Goal: Task Accomplishment & Management: Use online tool/utility

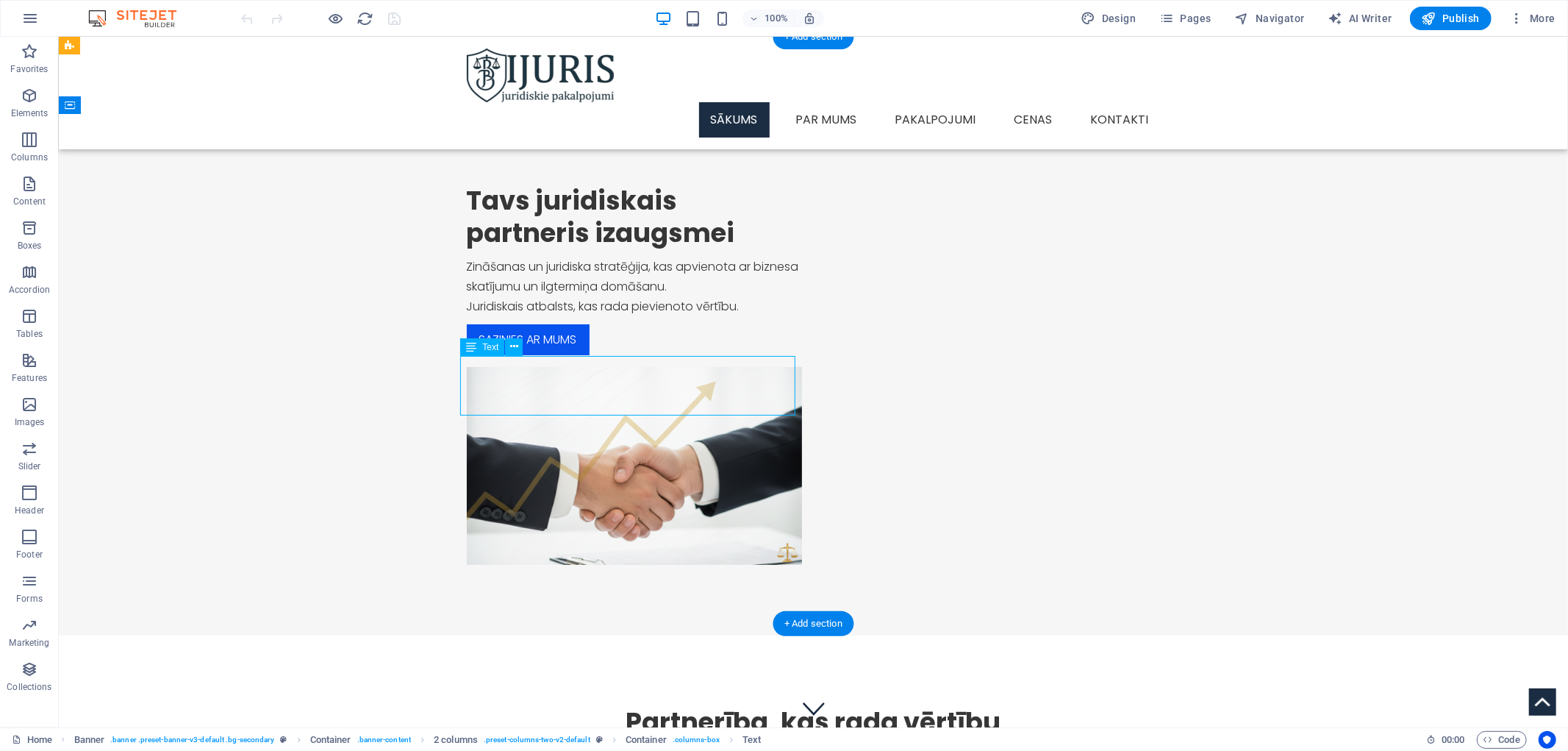
click at [721, 316] on div "Zināšanas un juridiska stratēģija, kas apvienota ar biznesa skatījumu un ilgter…" at bounding box center [633, 286] width 335 height 61
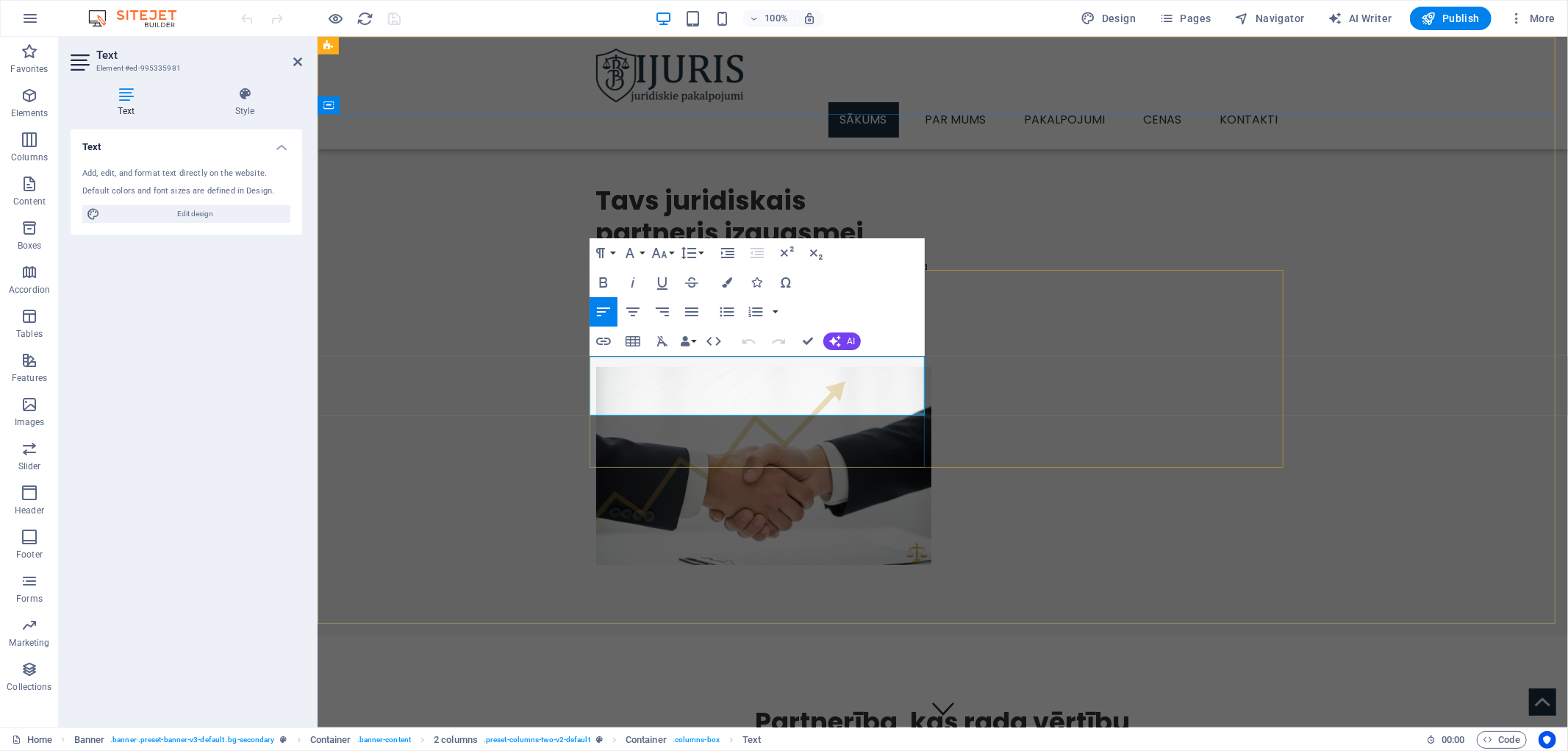
click at [849, 296] on p "Zināšanas un juridiska stratēģija, kas apvienota ar biznesa skatījumu un ilgter…" at bounding box center [763, 275] width 335 height 39
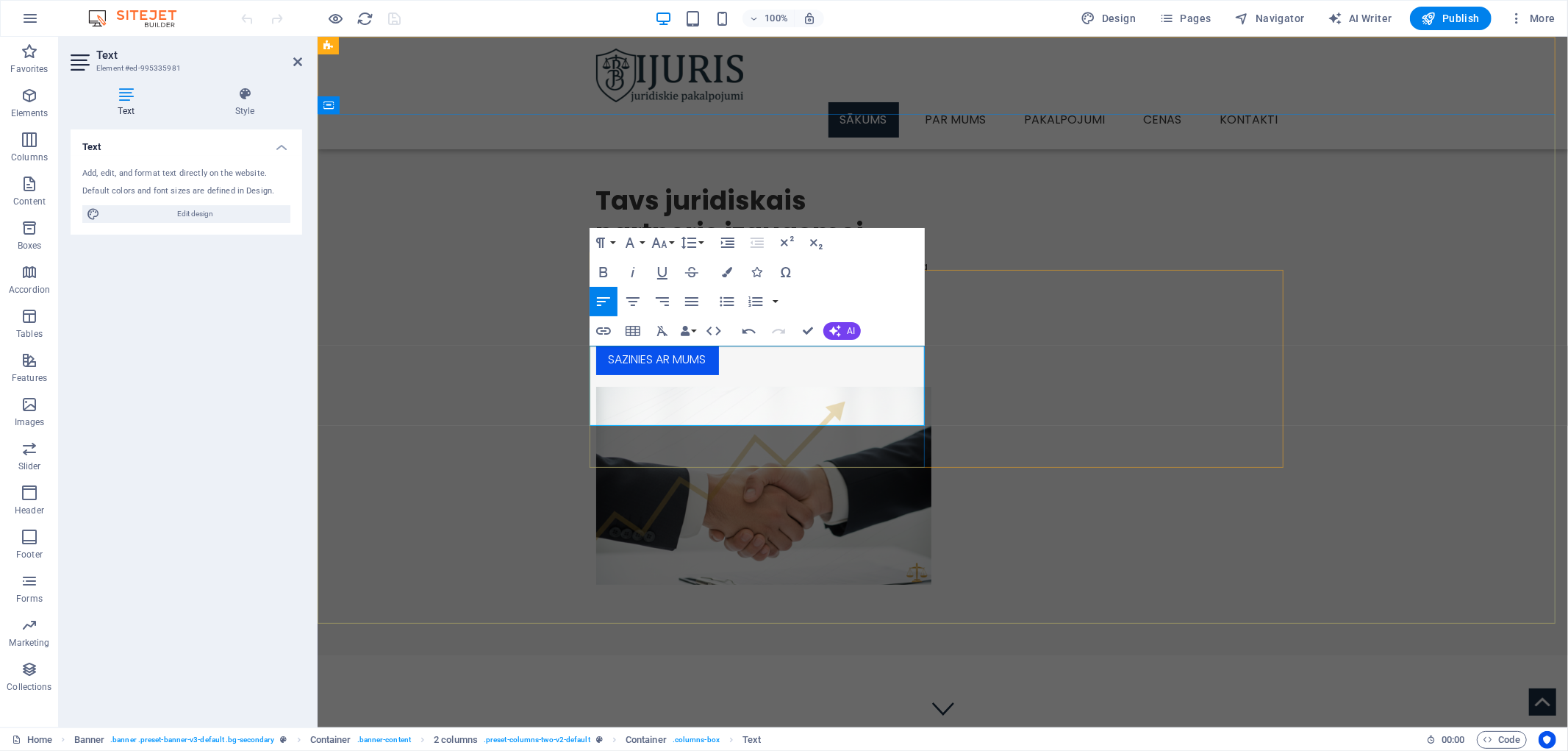
click at [596, 336] on p "Juridiskais atbalsts, kas rada pievienoto vērtību." at bounding box center [763, 325] width 335 height 20
click at [664, 302] on icon "button" at bounding box center [662, 301] width 17 height 17
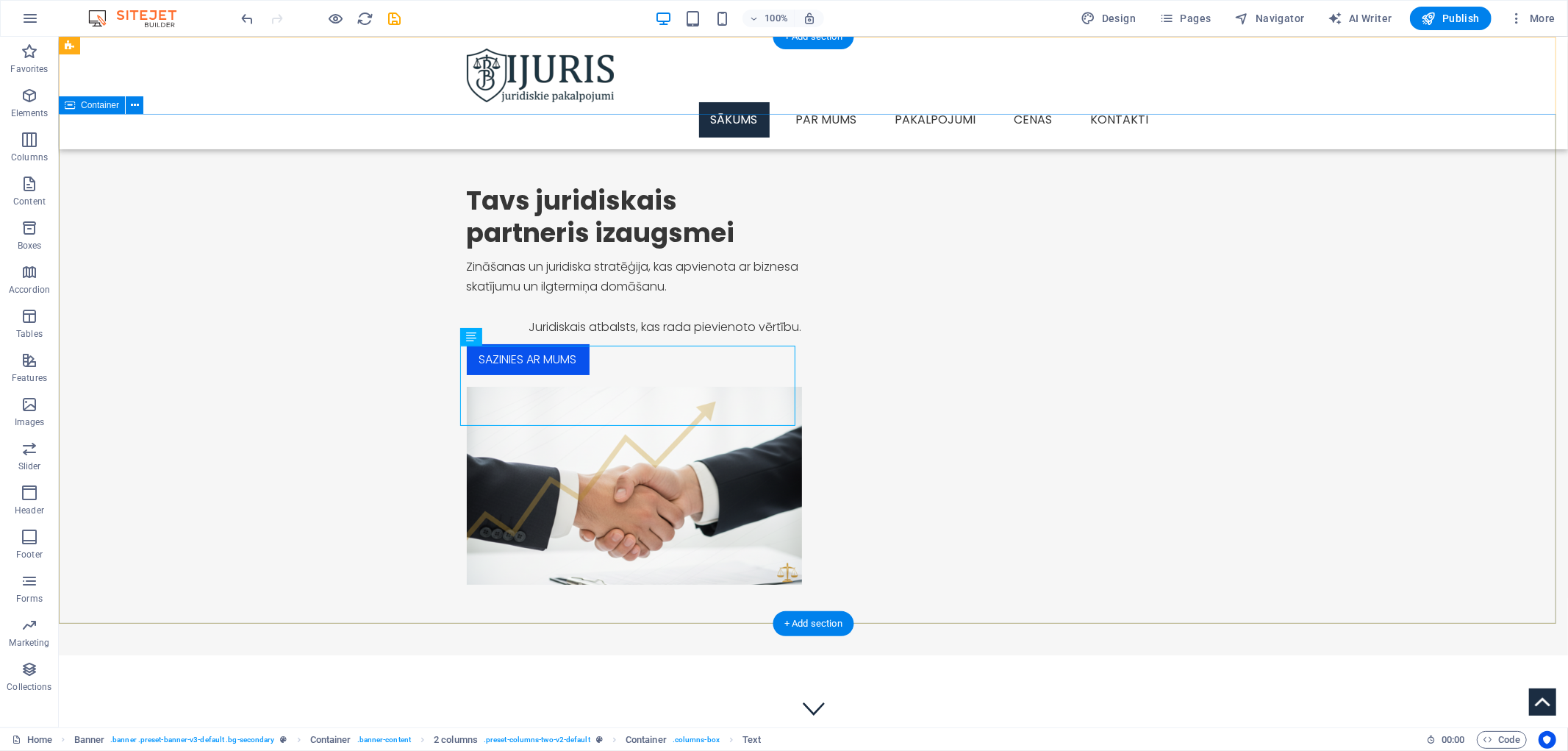
click at [203, 378] on div "Tavs juridiskais partneris izaugsmei Zināšanas un juridiska stratēģija, kas apv…" at bounding box center [812, 384] width 1509 height 541
click at [104, 108] on span "Container" at bounding box center [100, 105] width 39 height 9
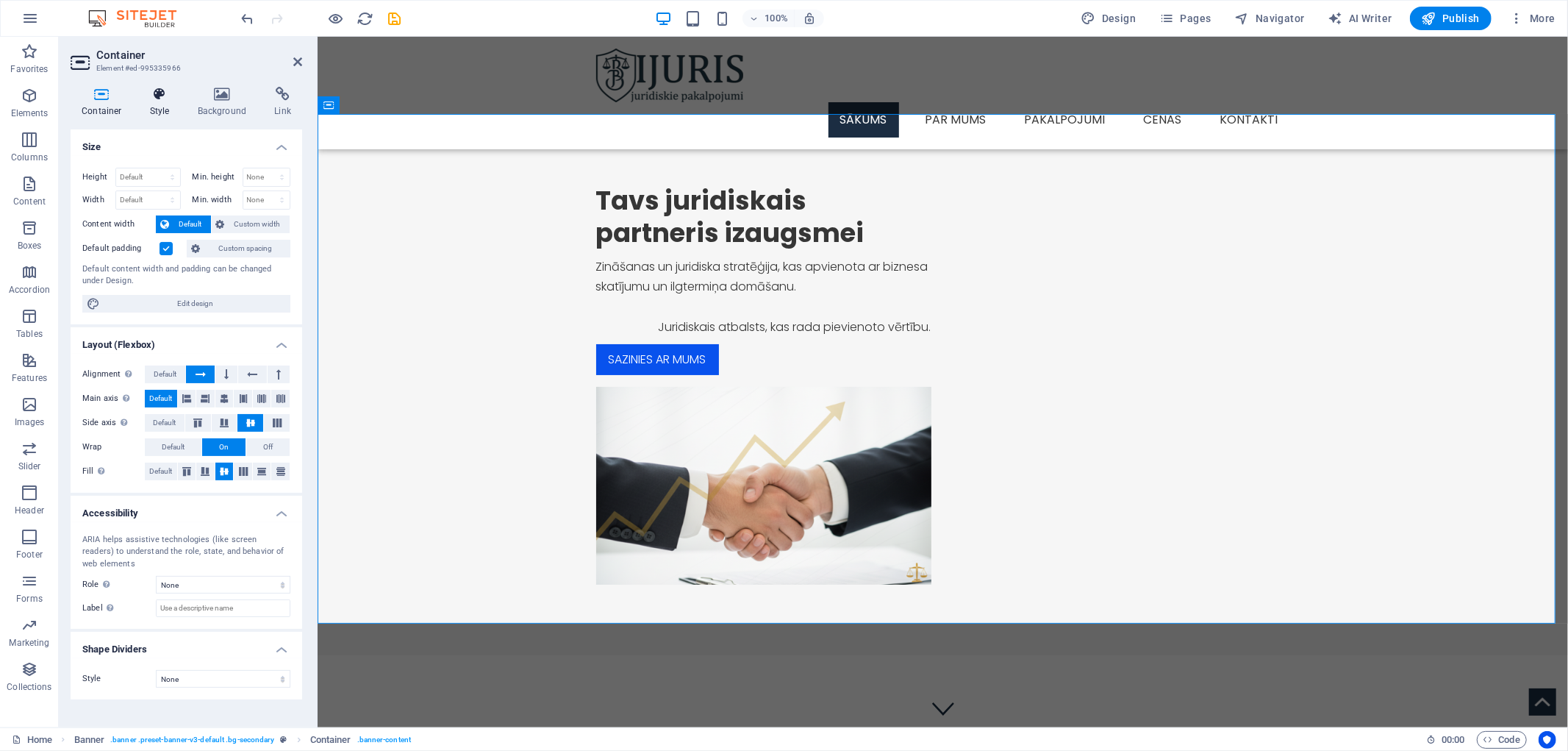
click at [161, 101] on icon at bounding box center [160, 93] width 42 height 14
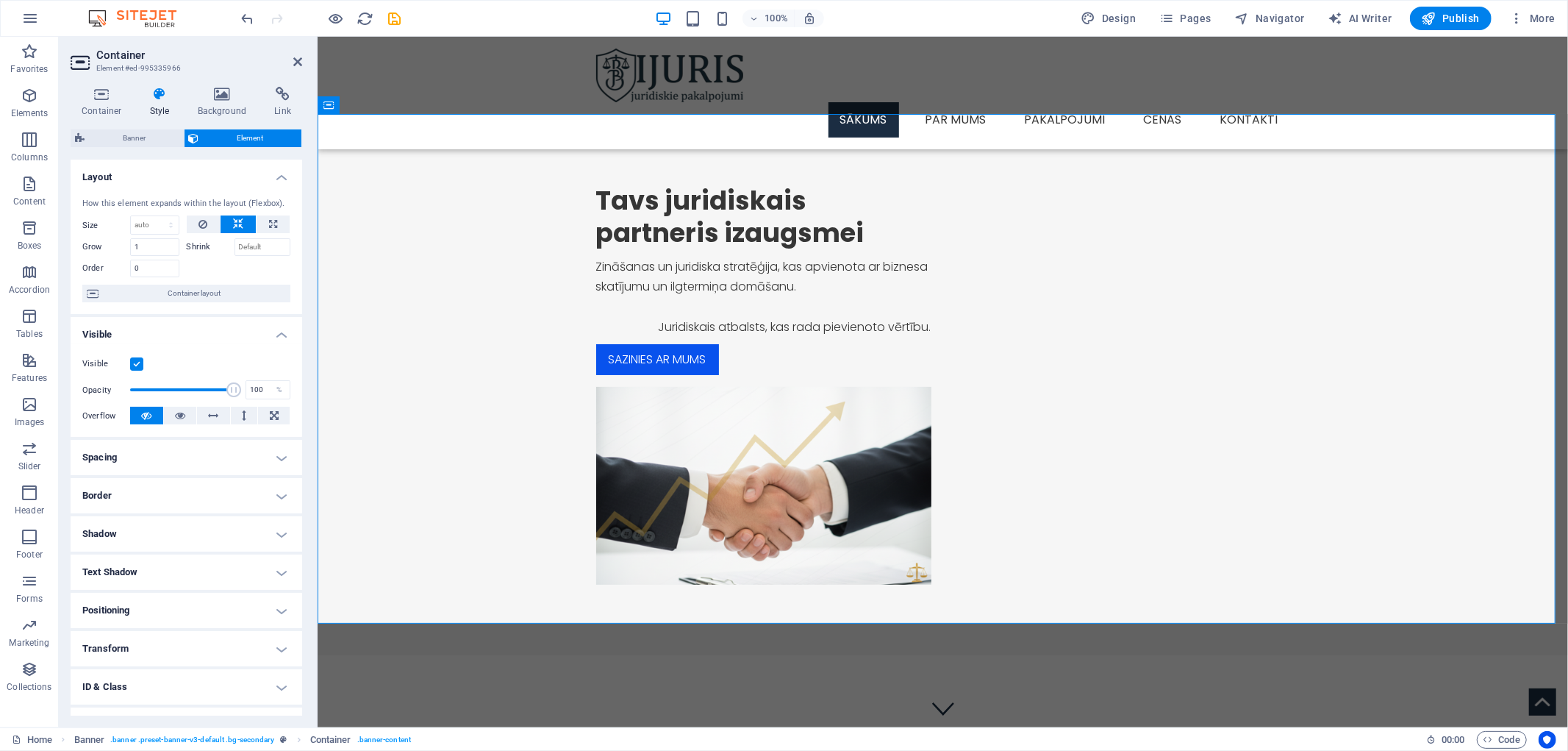
click at [256, 453] on h4 "Spacing" at bounding box center [186, 457] width 232 height 36
click at [297, 64] on icon at bounding box center [297, 62] width 9 height 12
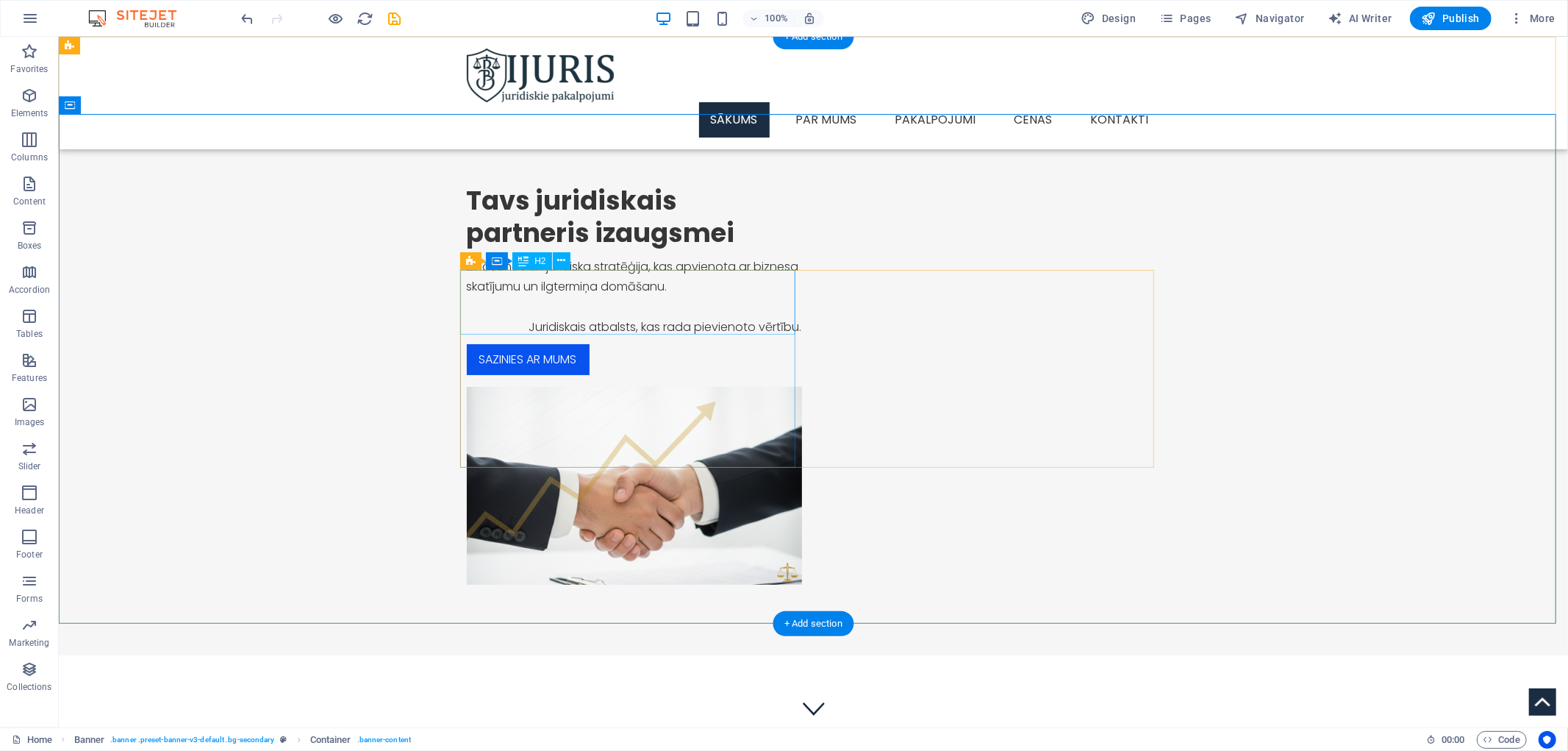
click at [528, 248] on div "Tavs juridiskais partneris izaugsmei" at bounding box center [633, 216] width 335 height 65
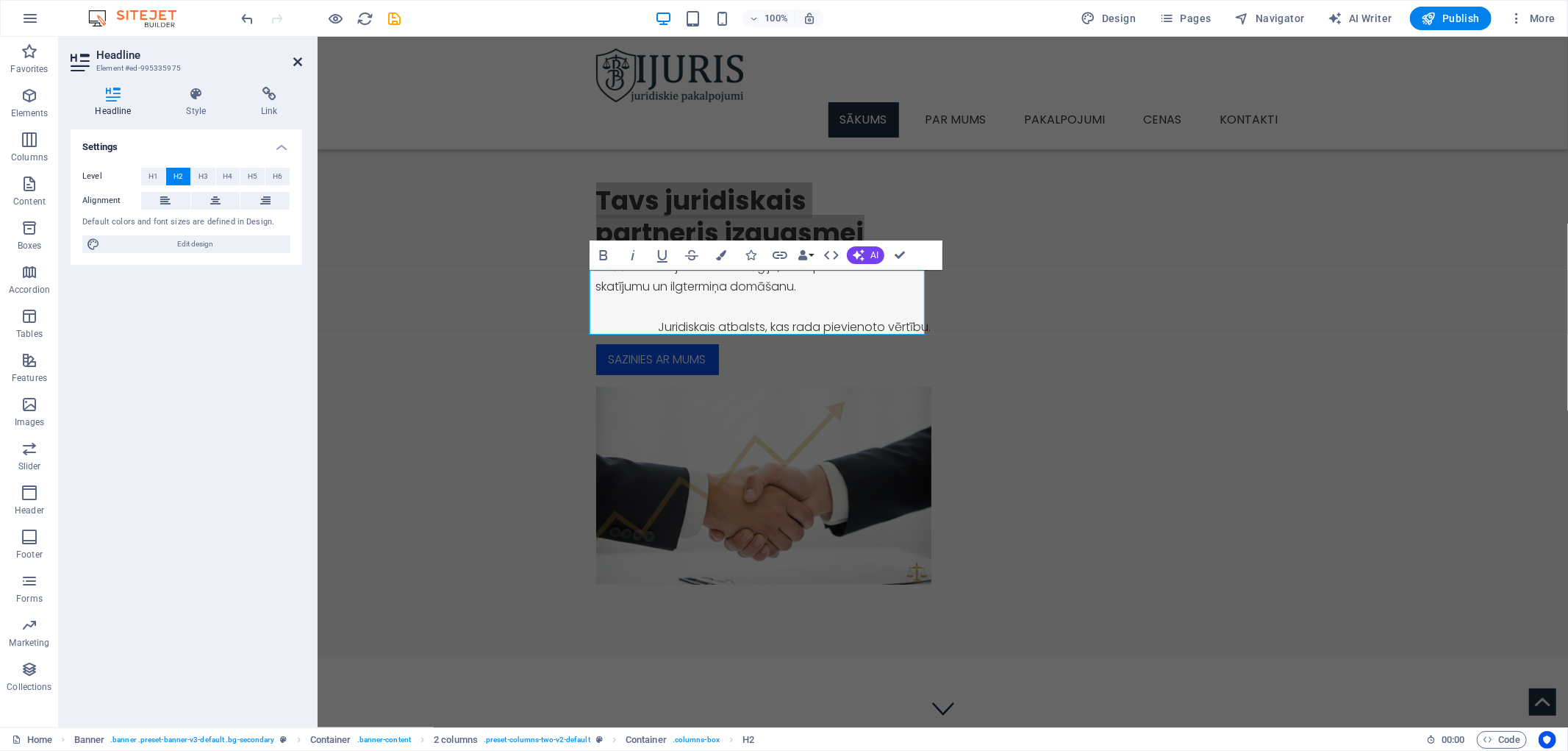
drag, startPoint x: 297, startPoint y: 61, endPoint x: 325, endPoint y: 46, distance: 31.8
click at [297, 61] on icon at bounding box center [297, 62] width 9 height 12
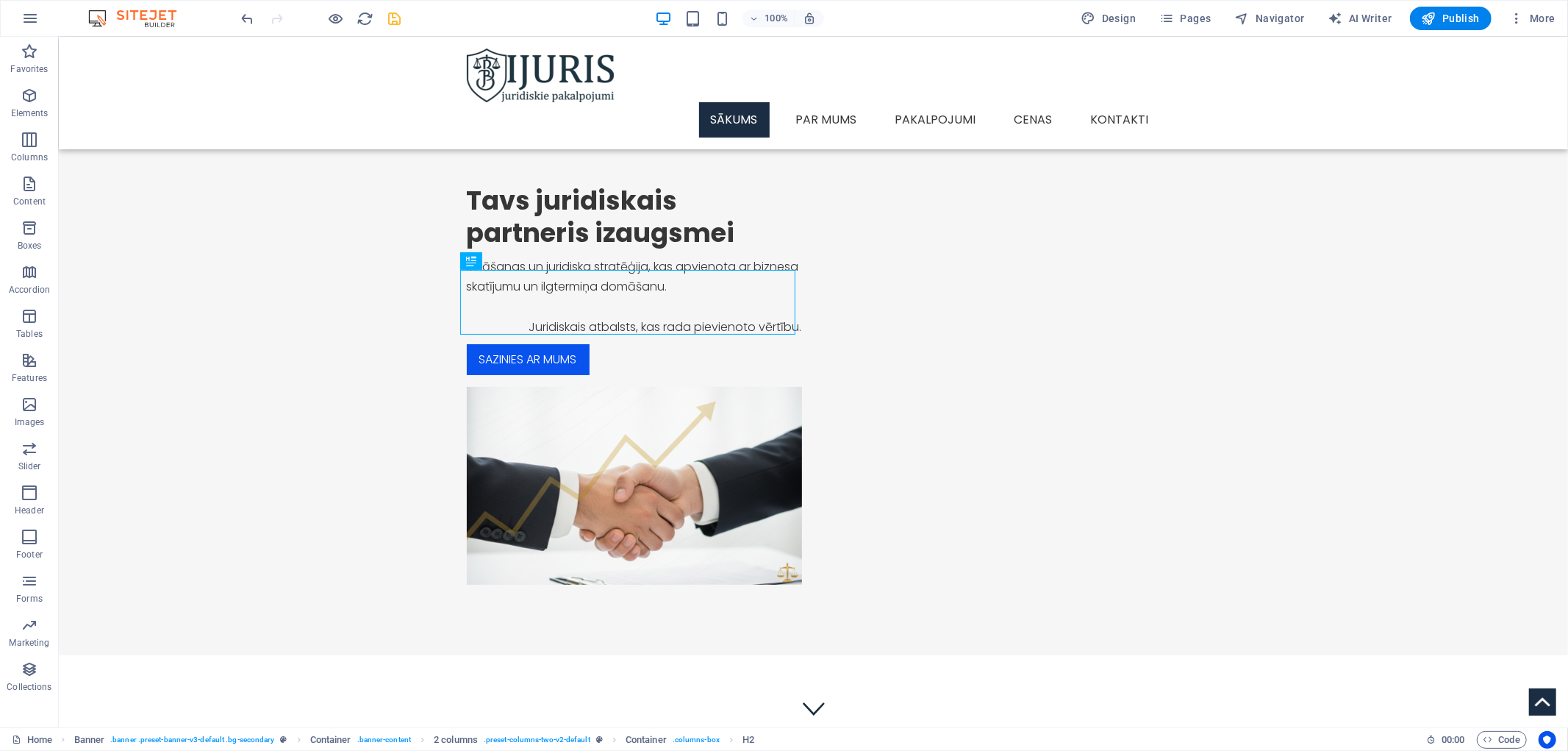
click at [397, 20] on icon "save" at bounding box center [396, 19] width 17 height 17
